Goal: Entertainment & Leisure: Browse casually

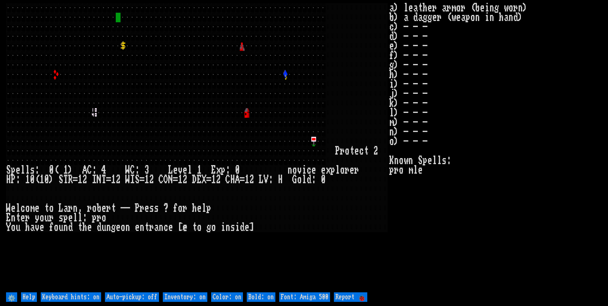
drag, startPoint x: 148, startPoint y: 297, endPoint x: 167, endPoint y: 299, distance: 19.2
click at [148, 297] on off "Auto-pickup: off" at bounding box center [132, 297] width 54 height 10
type off "Auto-pickup: on"
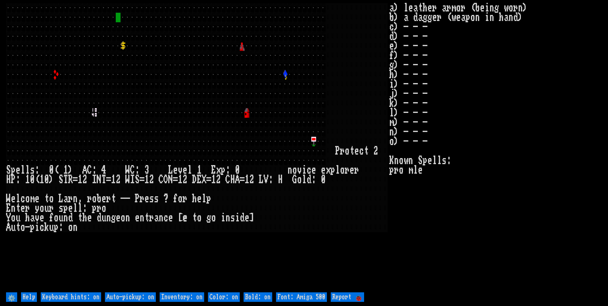
click at [172, 300] on on "Inventory: on" at bounding box center [182, 297] width 45 height 10
type on "Inventory: off"
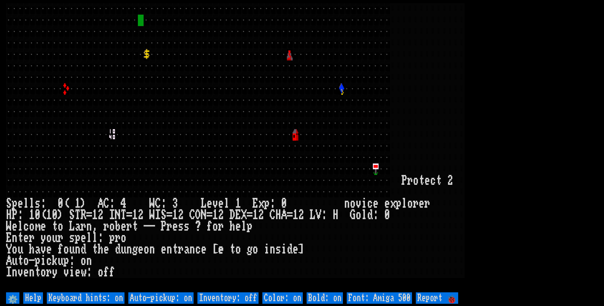
click at [405, 296] on 500 "Font: Amiga 500" at bounding box center [379, 297] width 65 height 11
type 500 "Font: Amiga 1200"
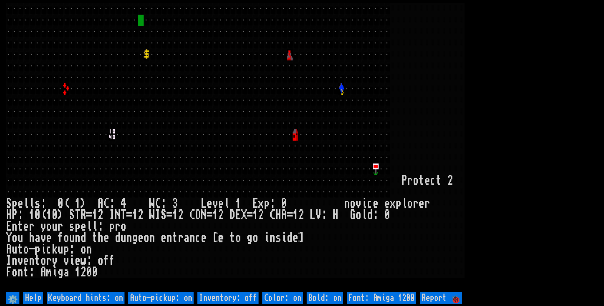
click at [517, 106] on larn at bounding box center [302, 147] width 592 height 288
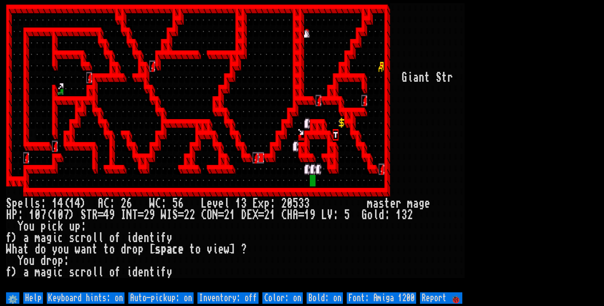
click at [168, 298] on off "Auto-pickup: on" at bounding box center [160, 297] width 65 height 11
type off "Auto-pickup: off"
